Goal: Task Accomplishment & Management: Manage account settings

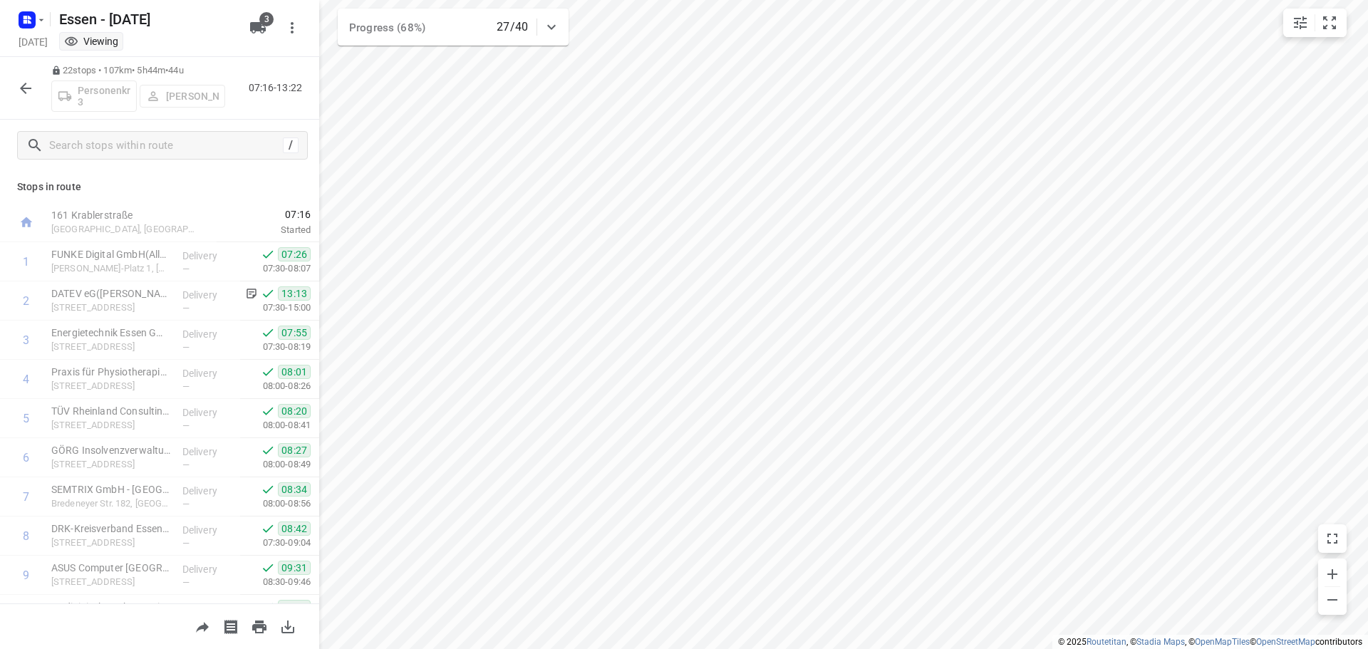
scroll to position [540, 0]
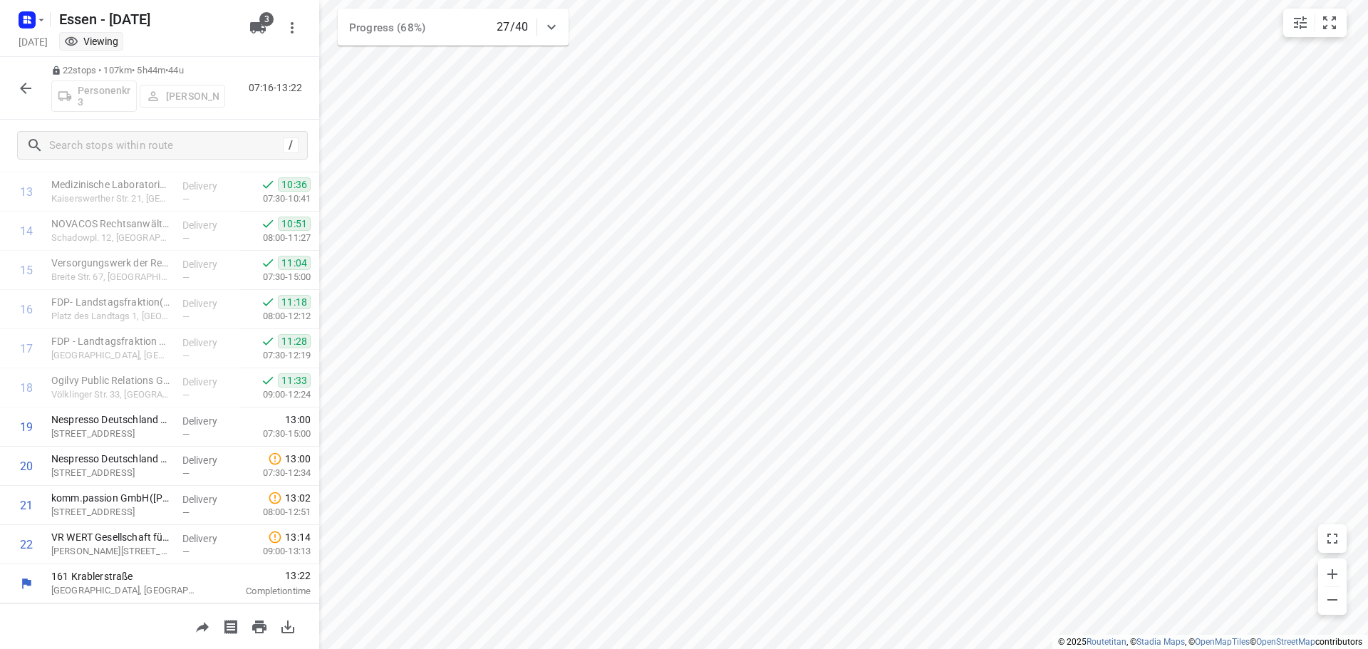
click at [25, 86] on icon "button" at bounding box center [25, 88] width 17 height 17
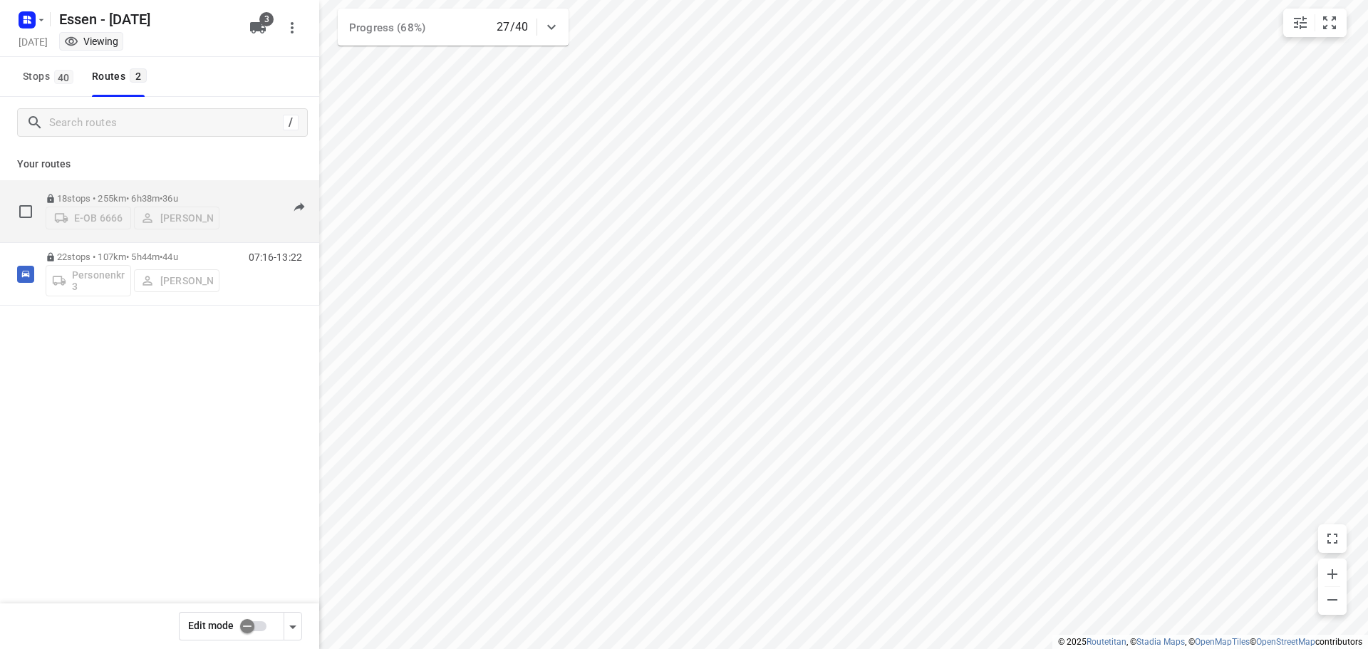
click at [107, 193] on p "18 stops • 255km • 6h38m • [DATE]" at bounding box center [133, 198] width 174 height 11
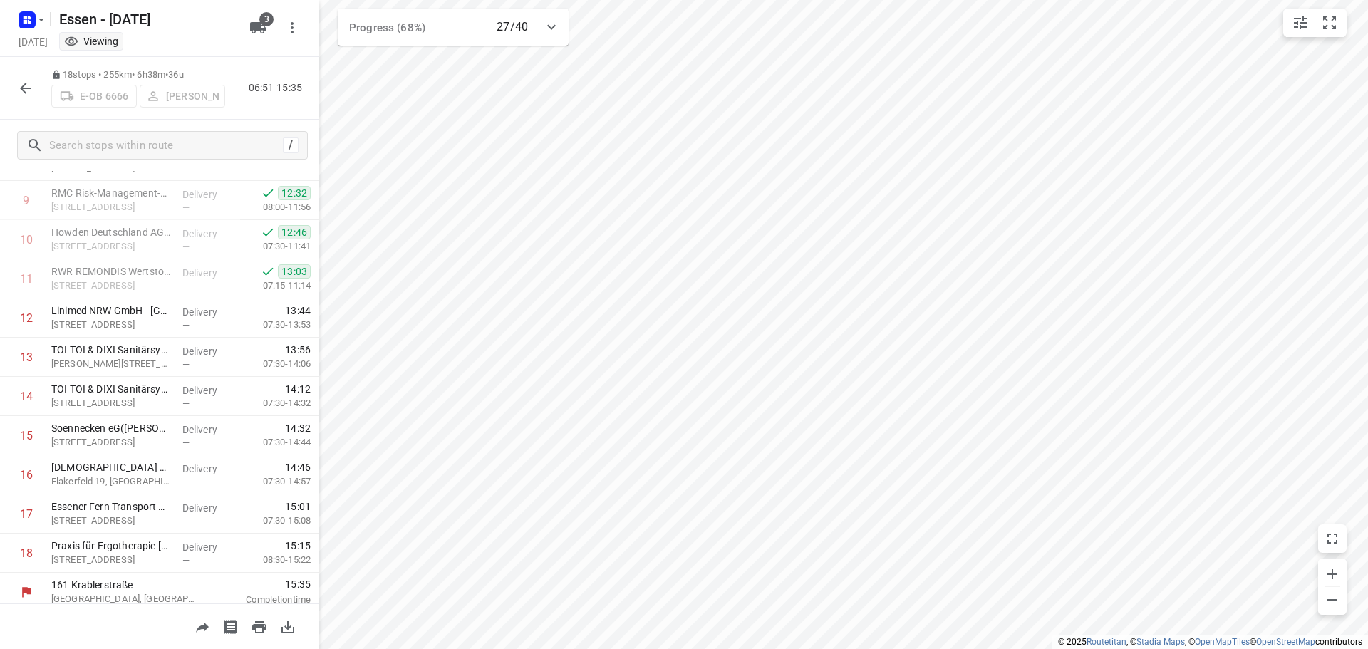
scroll to position [383, 0]
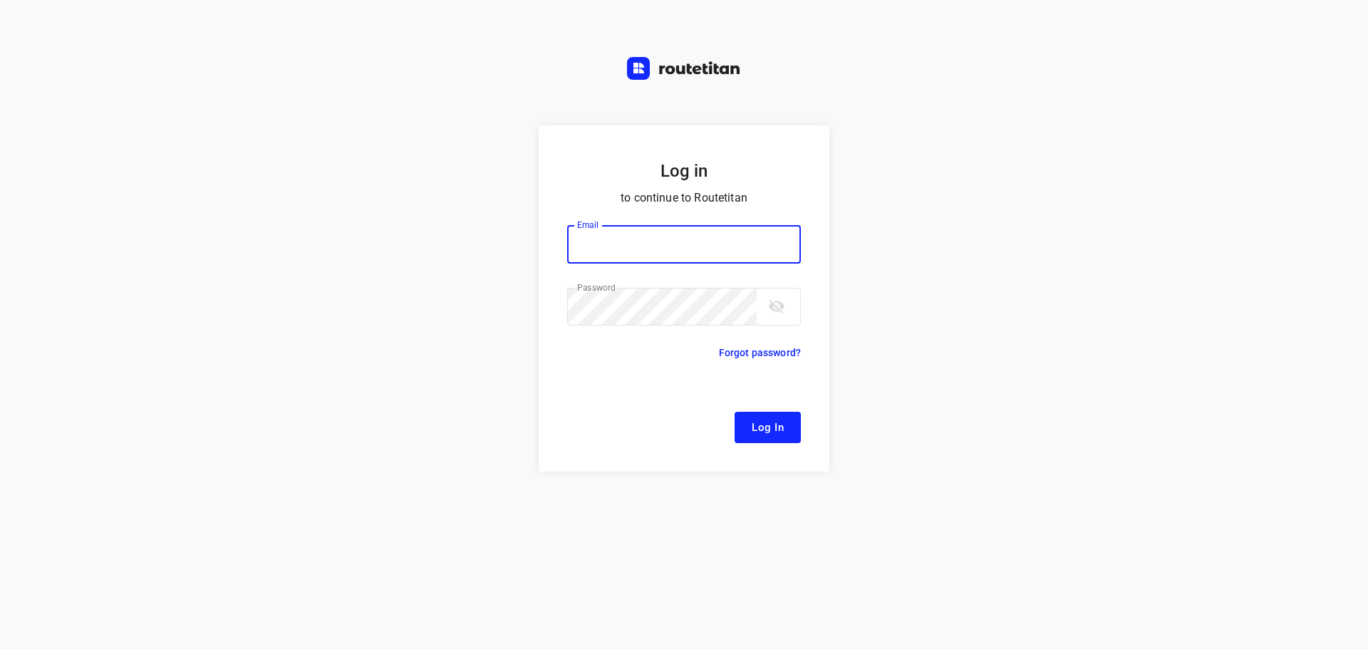
type input "remco@fruitopjewerk.nl"
click at [778, 433] on span "Log In" at bounding box center [768, 427] width 32 height 19
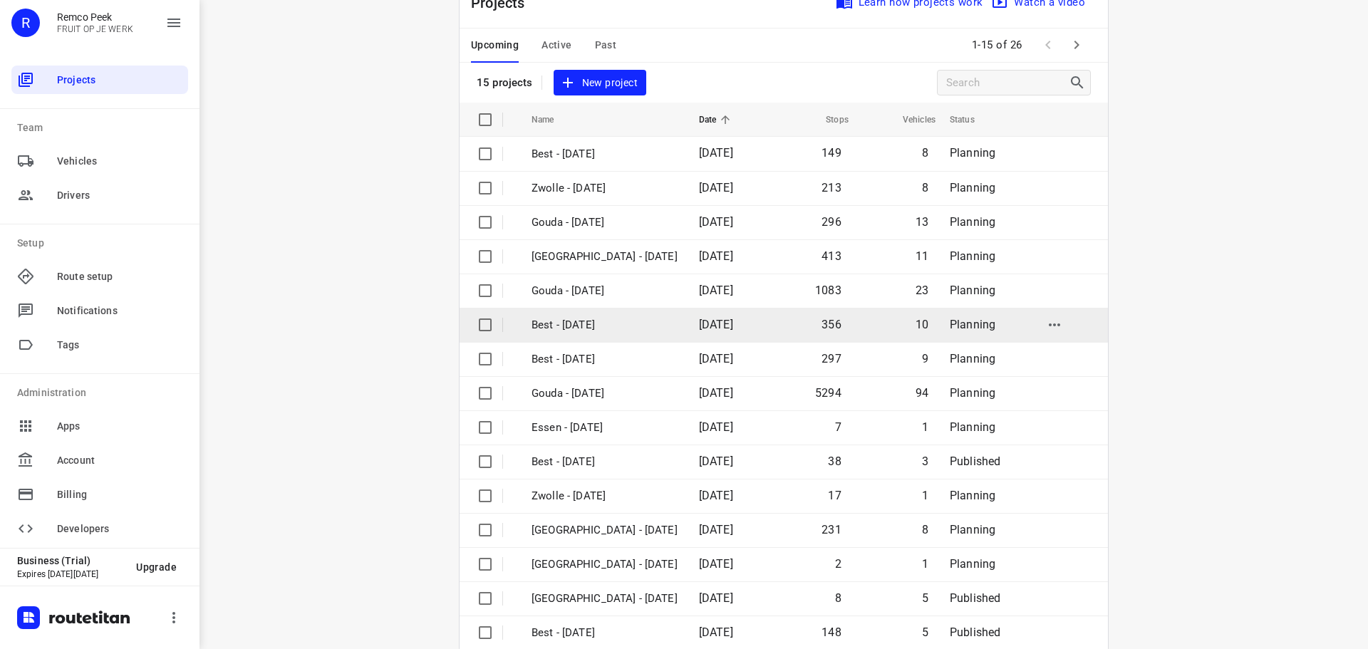
scroll to position [71, 0]
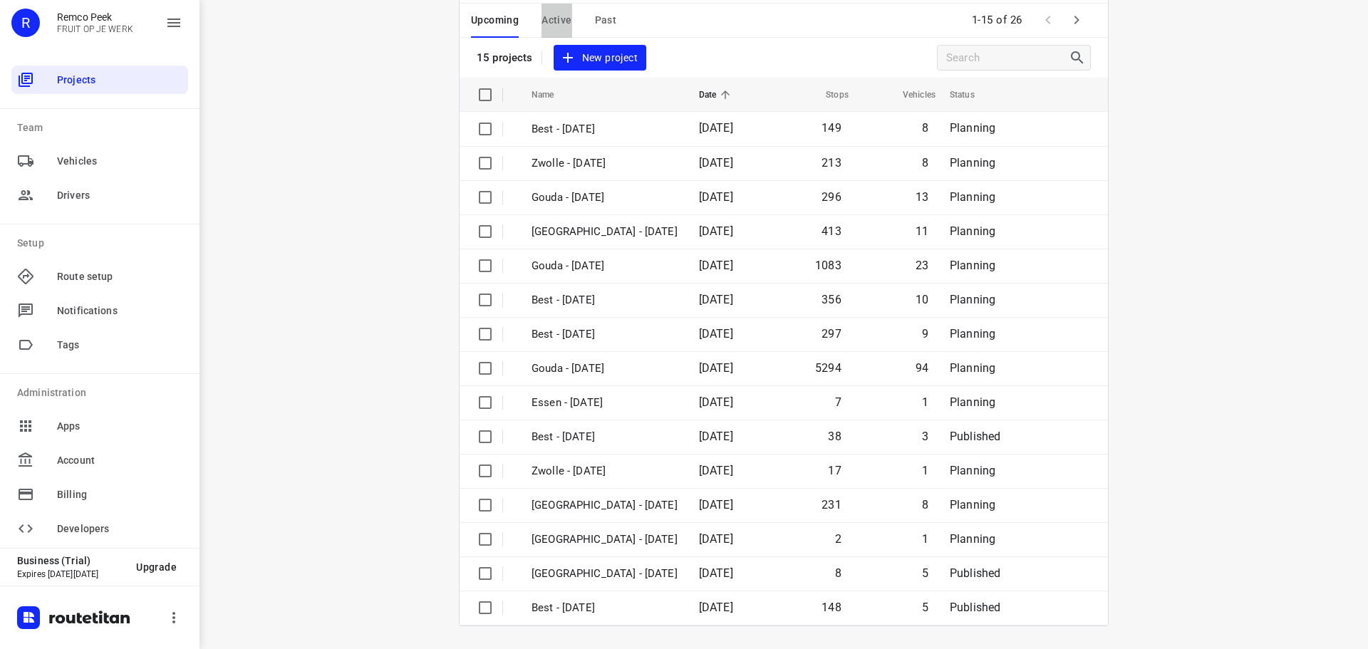
click at [547, 16] on span "Active" at bounding box center [557, 20] width 30 height 18
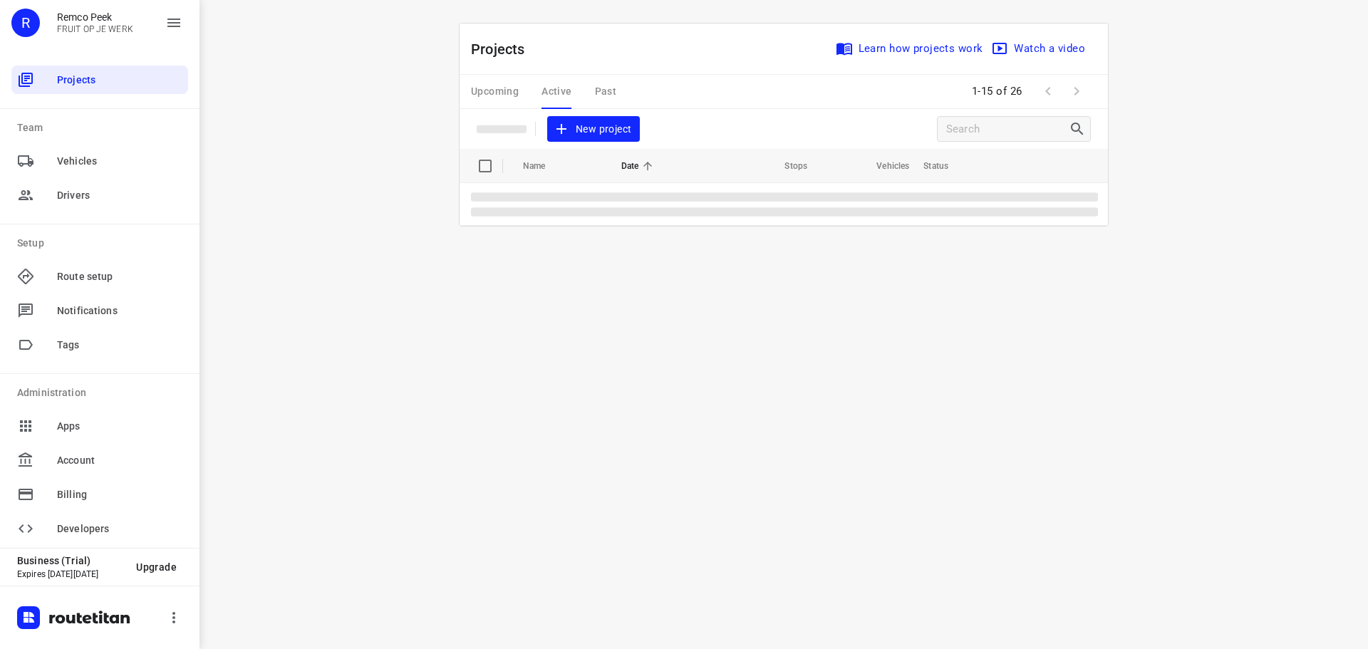
scroll to position [0, 0]
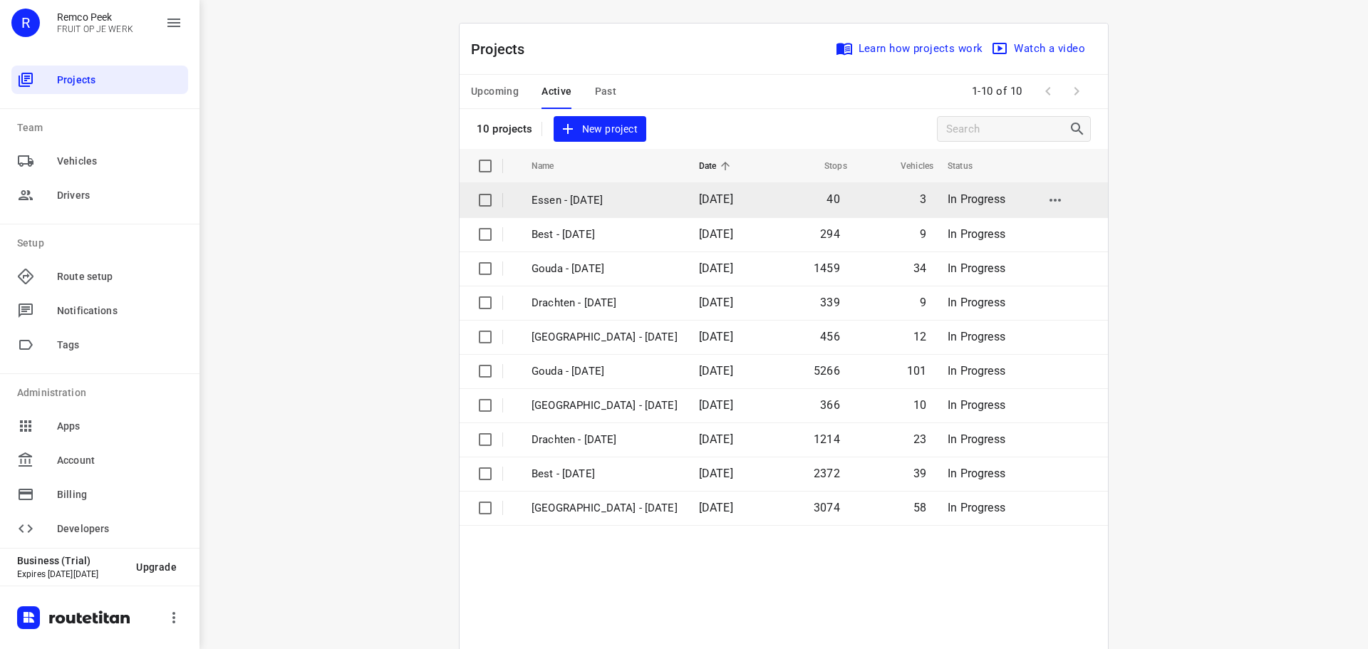
click at [569, 202] on p "Essen - [DATE]" at bounding box center [605, 200] width 146 height 16
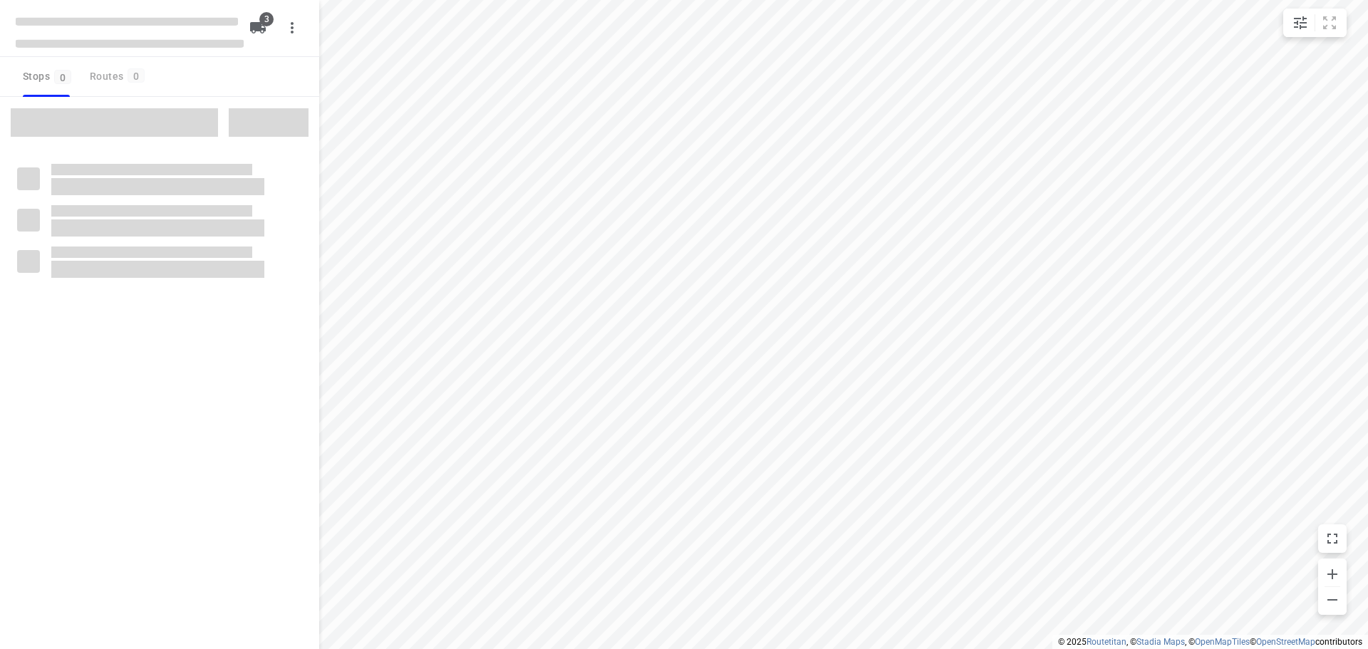
checkbox input "true"
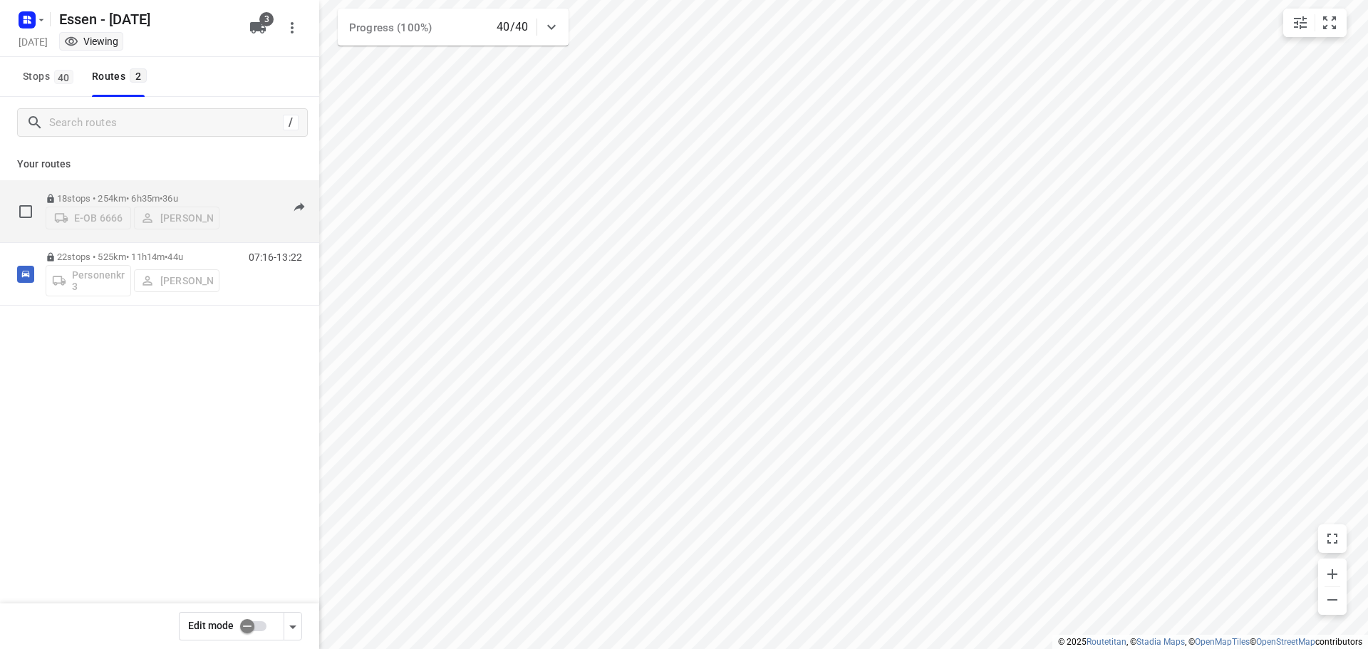
click at [146, 193] on p "18 stops • 254km • 6h35m • 36u" at bounding box center [133, 198] width 174 height 11
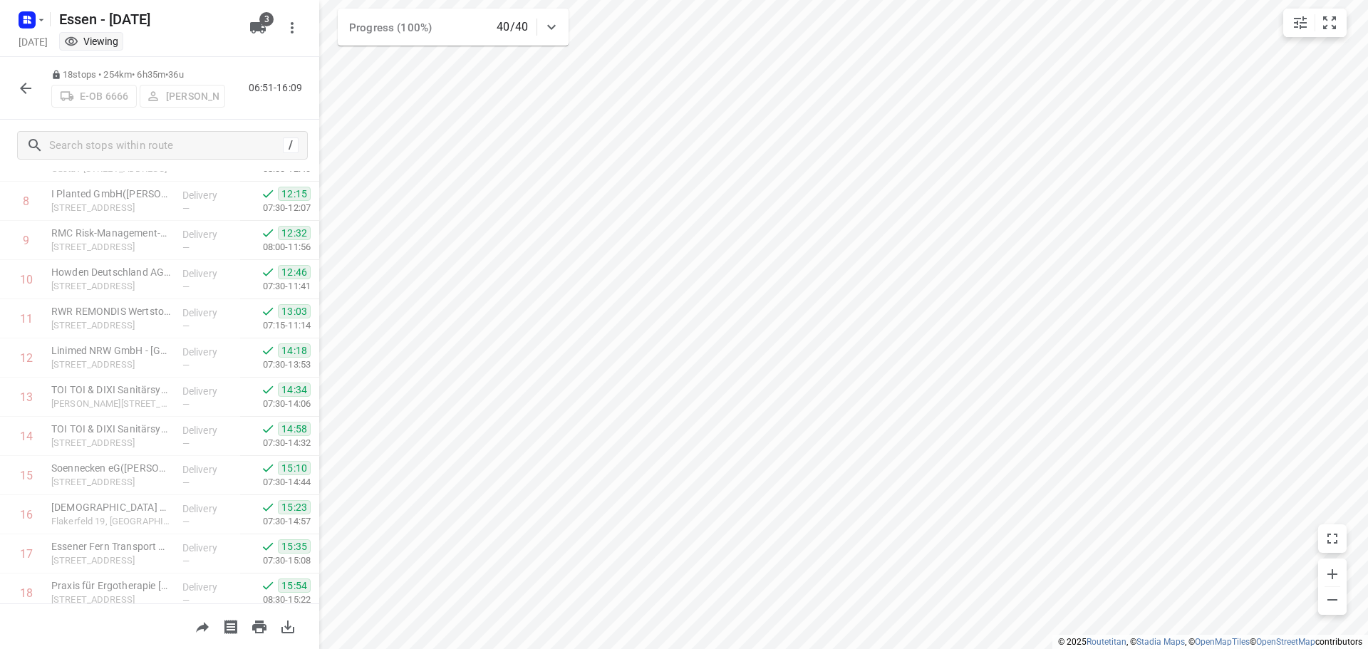
scroll to position [383, 0]
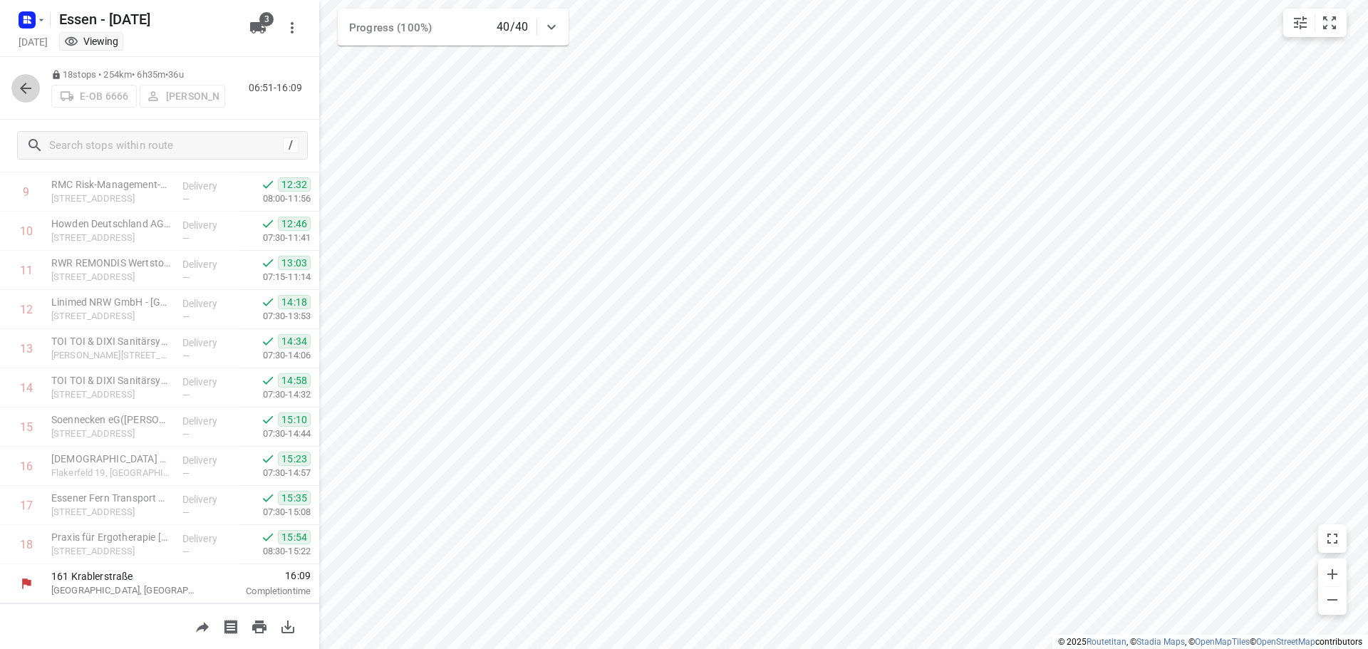
click at [18, 84] on icon "button" at bounding box center [25, 88] width 17 height 17
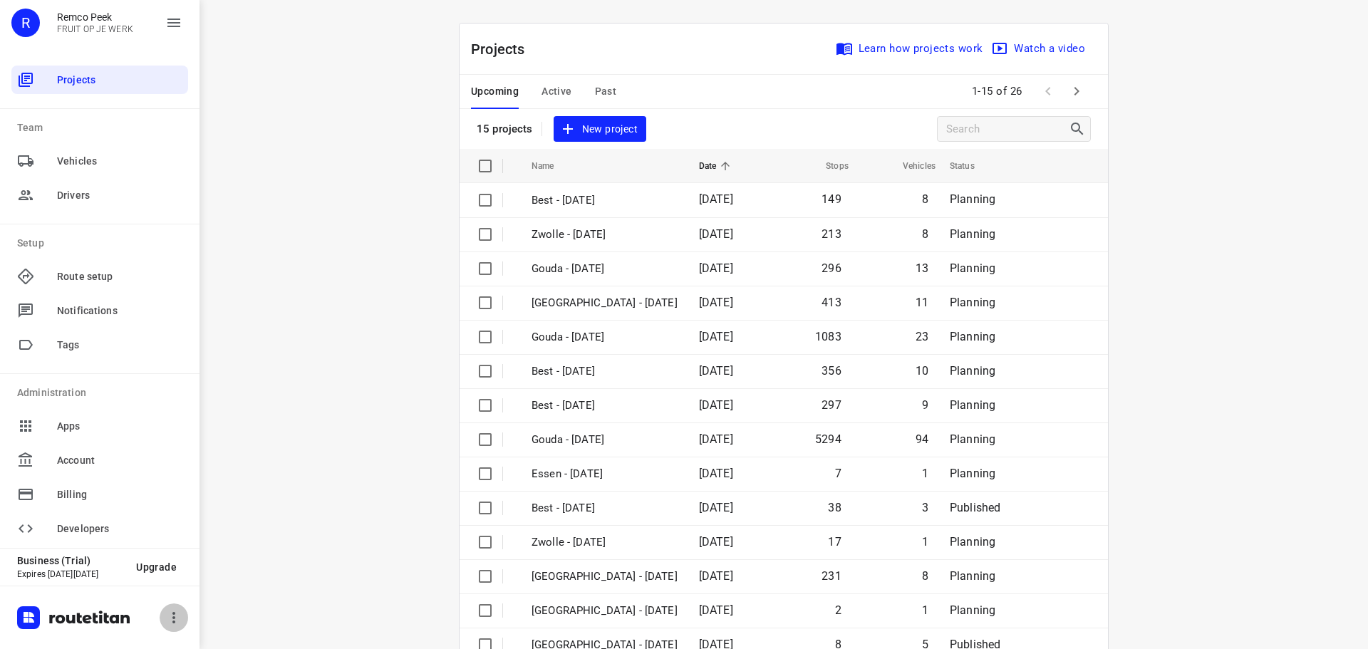
click at [178, 616] on icon "button" at bounding box center [173, 617] width 17 height 17
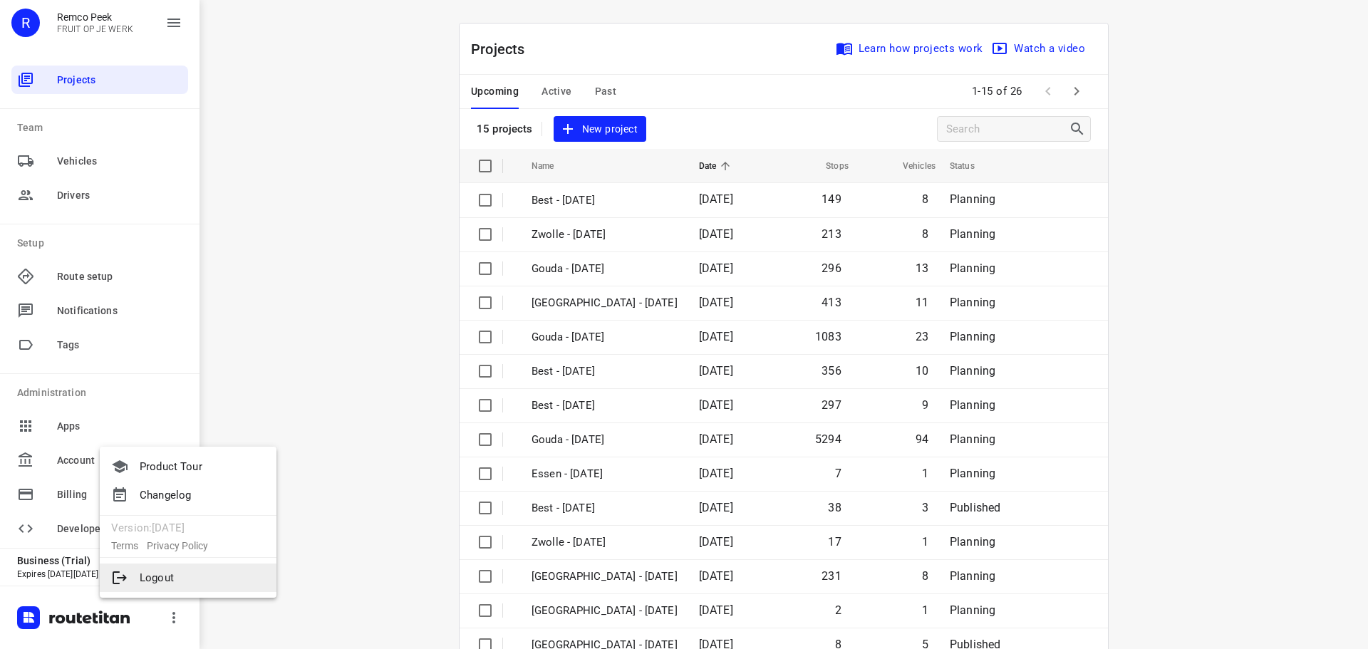
click at [178, 583] on li "Logout" at bounding box center [188, 578] width 177 height 29
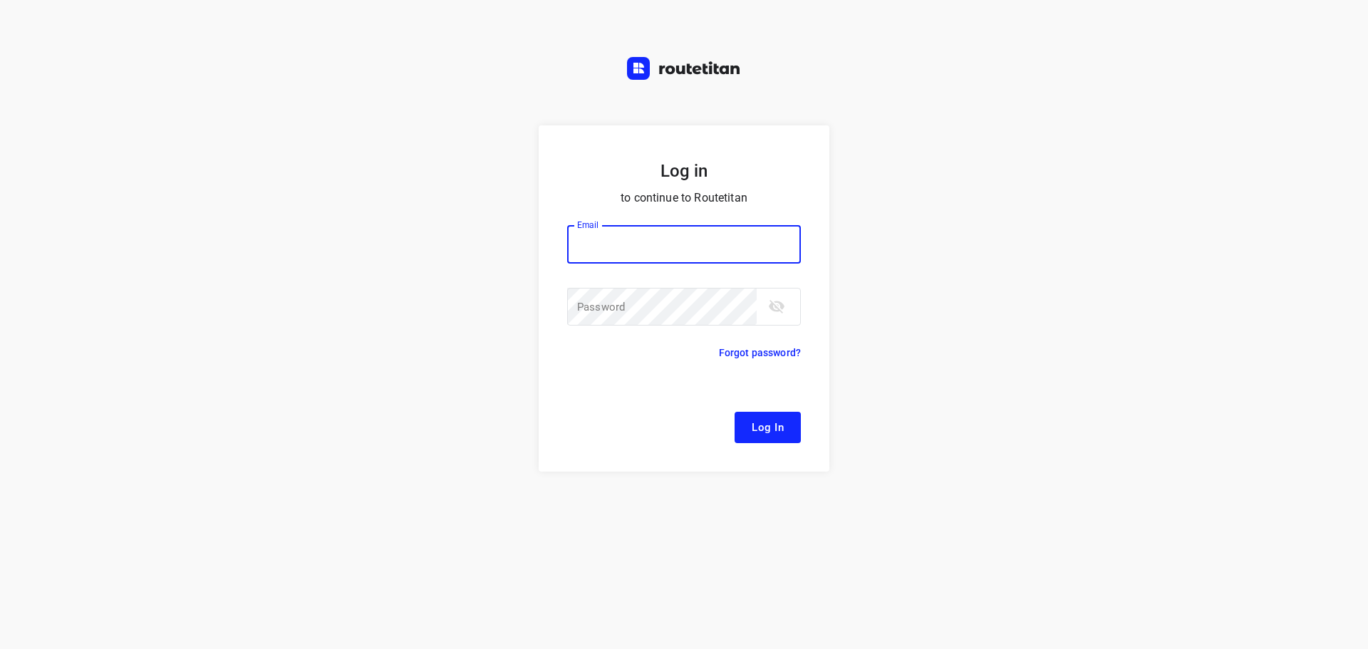
type input "remco@fruitopjewerk.nl"
